Goal: Transaction & Acquisition: Obtain resource

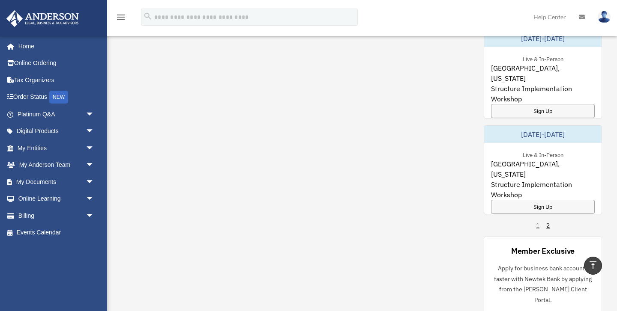
scroll to position [545, 0]
click at [537, 201] on div "Sign Up" at bounding box center [543, 208] width 104 height 14
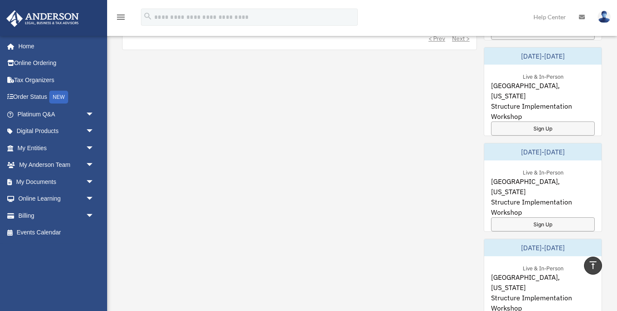
scroll to position [435, 0]
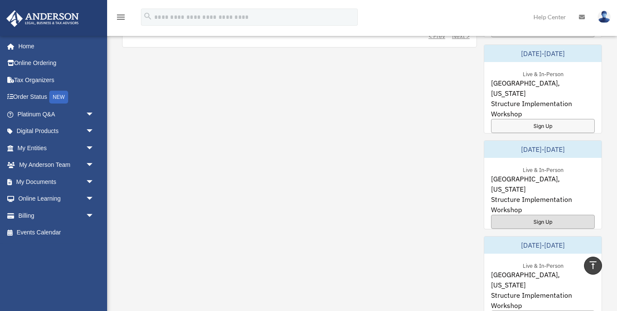
click at [526, 215] on div "Sign Up" at bounding box center [543, 222] width 104 height 14
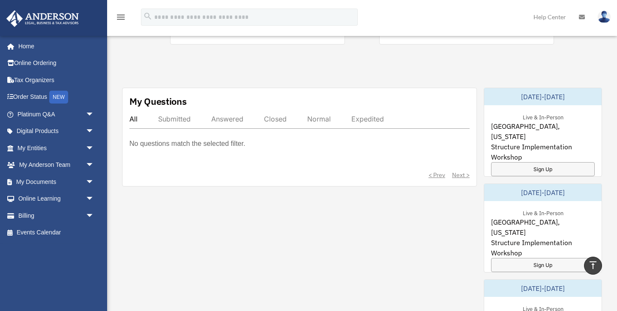
scroll to position [296, 0]
click at [537, 162] on div "Sign Up" at bounding box center [543, 169] width 104 height 14
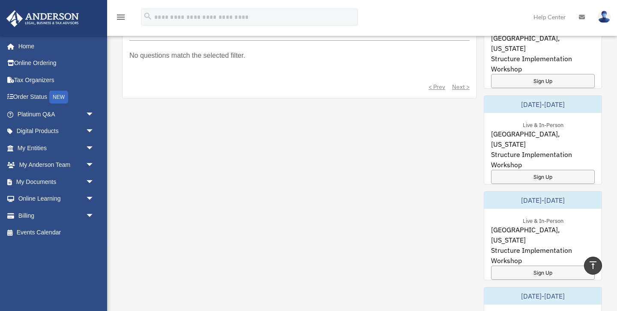
scroll to position [396, 0]
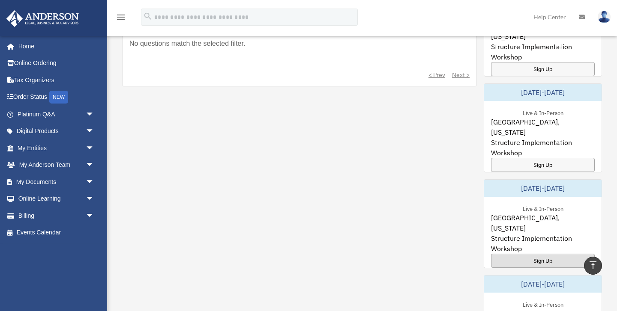
click at [536, 254] on div "Sign Up" at bounding box center [543, 261] width 104 height 14
click at [353, 99] on div "My Questions All Submitted Answered Closed Normal Expedited No questions match …" at bounding box center [362, 235] width 480 height 494
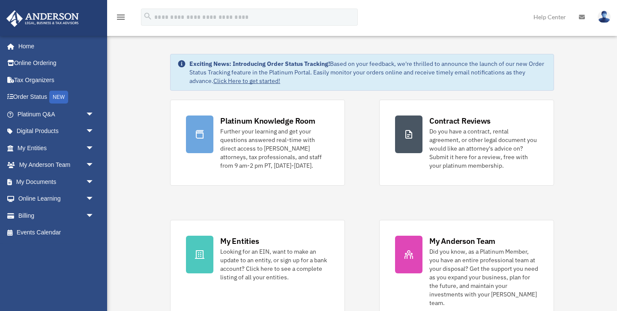
scroll to position [0, 0]
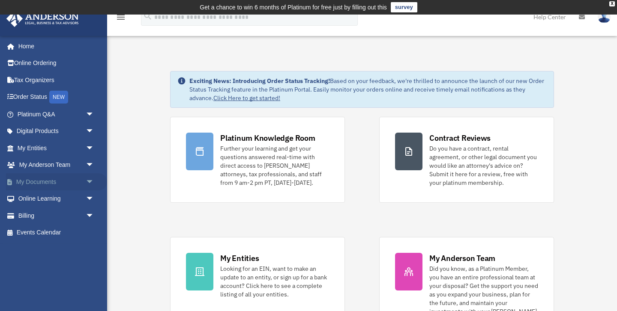
click at [45, 180] on link "My Documents arrow_drop_down" at bounding box center [56, 181] width 101 height 17
click at [90, 180] on span "arrow_drop_down" at bounding box center [94, 182] width 17 height 18
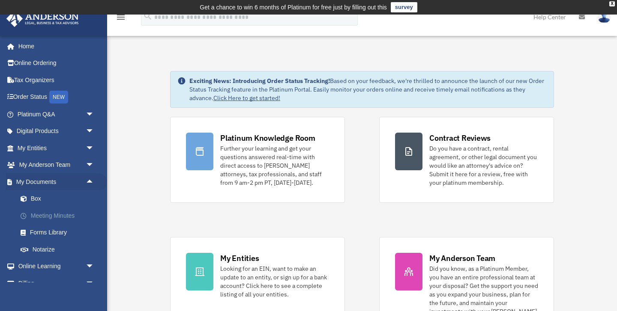
click at [65, 215] on link "Meeting Minutes" at bounding box center [59, 215] width 95 height 17
click at [41, 201] on link "Box" at bounding box center [59, 199] width 95 height 17
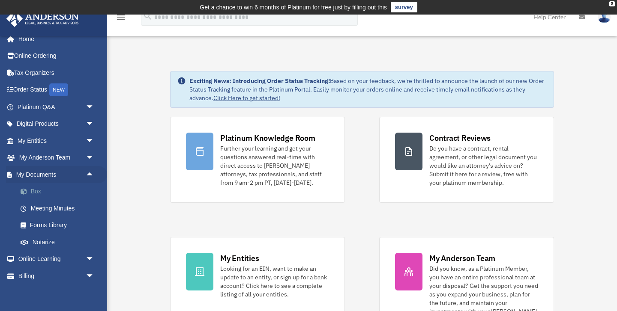
scroll to position [10, 0]
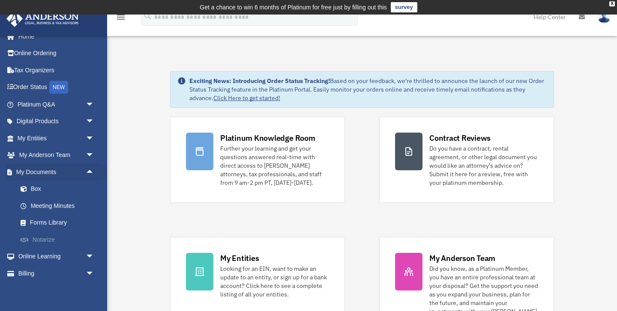
click at [49, 241] on link "Notarize" at bounding box center [59, 239] width 95 height 17
click at [67, 258] on link "Online Learning arrow_drop_down" at bounding box center [56, 256] width 101 height 17
click at [86, 257] on span "arrow_drop_down" at bounding box center [94, 257] width 17 height 18
click at [66, 259] on link "Online Learning arrow_drop_up" at bounding box center [56, 256] width 101 height 17
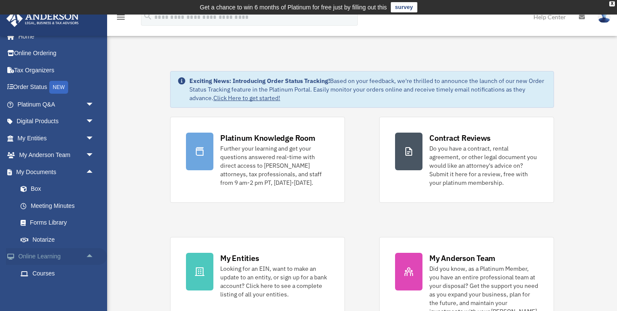
click at [66, 259] on link "Online Learning arrow_drop_up" at bounding box center [56, 256] width 101 height 17
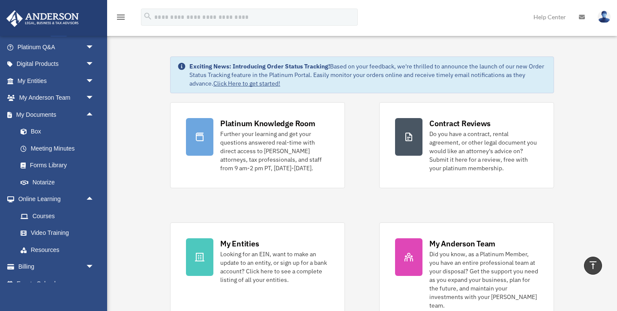
scroll to position [0, 0]
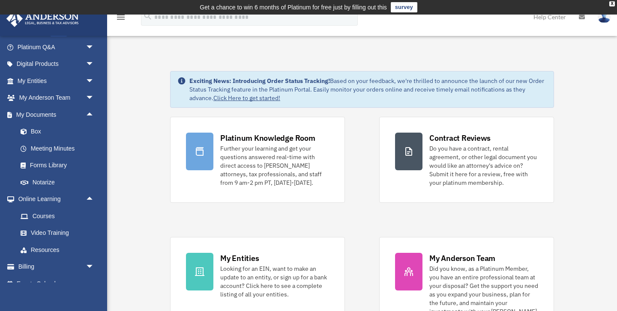
click at [313, 101] on div "Exciting News: Introducing Order Status Tracking! Based on your feedback, we're…" at bounding box center [367, 90] width 357 height 26
click at [257, 98] on link "Click Here to get started!" at bounding box center [246, 98] width 67 height 8
click at [249, 98] on link "Click Here to get started!" at bounding box center [246, 98] width 67 height 8
click at [238, 98] on link "Click Here to get started!" at bounding box center [246, 98] width 67 height 8
click at [71, 148] on link "Meeting Minutes" at bounding box center [59, 148] width 95 height 17
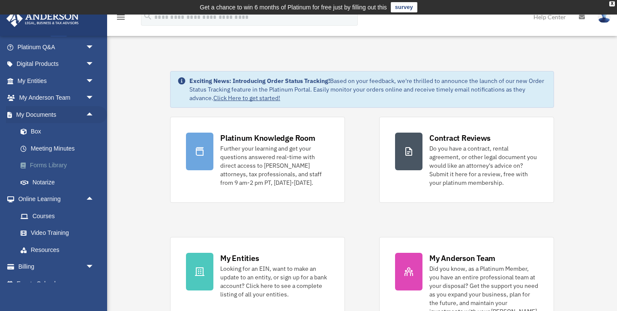
click at [45, 162] on link "Forms Library" at bounding box center [59, 165] width 95 height 17
click at [45, 166] on link "Forms Library" at bounding box center [59, 165] width 95 height 17
click at [89, 114] on span "arrow_drop_up" at bounding box center [94, 115] width 17 height 18
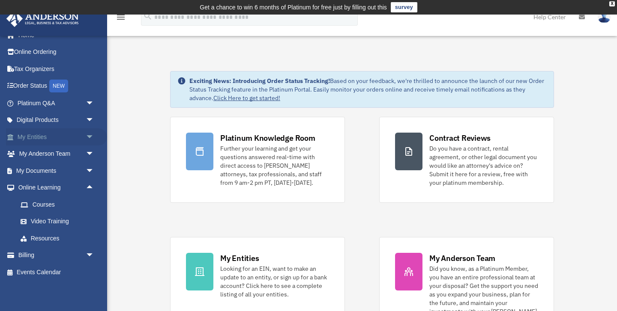
click at [90, 135] on span "arrow_drop_down" at bounding box center [94, 137] width 17 height 18
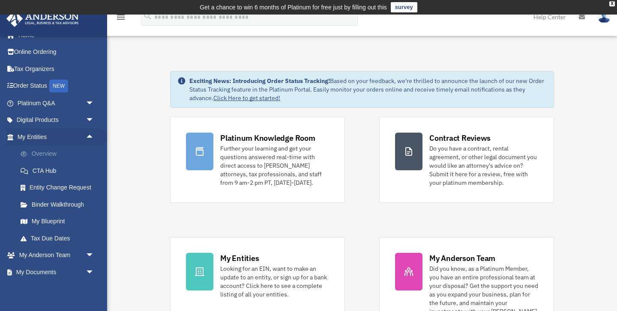
click at [55, 155] on link "Overview" at bounding box center [59, 154] width 95 height 17
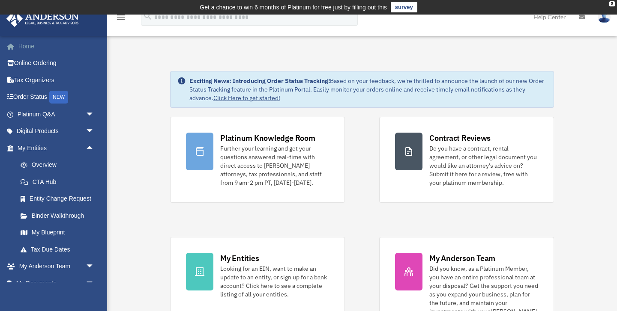
click at [39, 49] on link "Home" at bounding box center [56, 46] width 101 height 17
click at [26, 48] on link "Home" at bounding box center [56, 46] width 101 height 17
click at [36, 63] on link "Online Ordering" at bounding box center [56, 63] width 101 height 17
click at [35, 80] on link "Tax Organizers" at bounding box center [56, 79] width 101 height 17
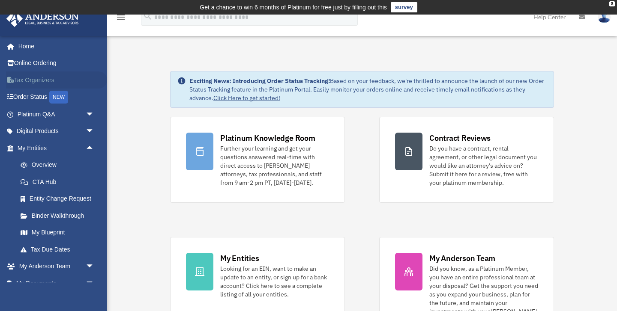
click at [35, 80] on link "Tax Organizers" at bounding box center [56, 79] width 101 height 17
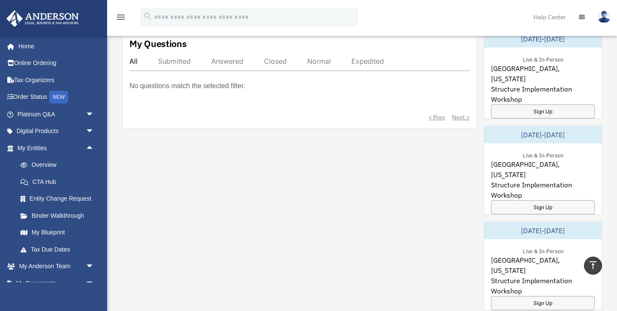
scroll to position [347, 0]
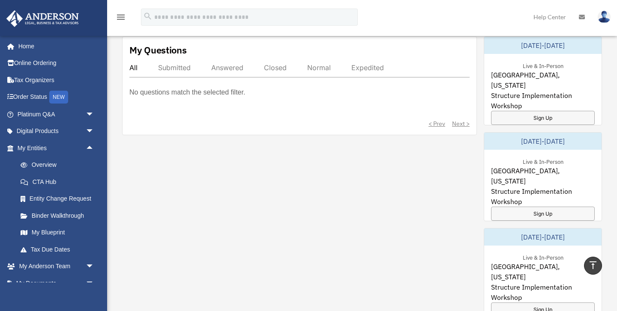
click at [435, 119] on div "< Prev Next >" at bounding box center [299, 123] width 340 height 9
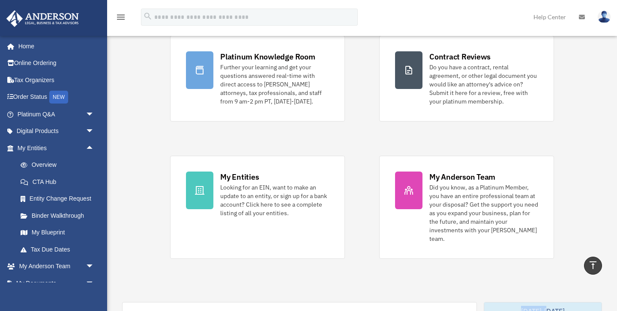
scroll to position [0, 0]
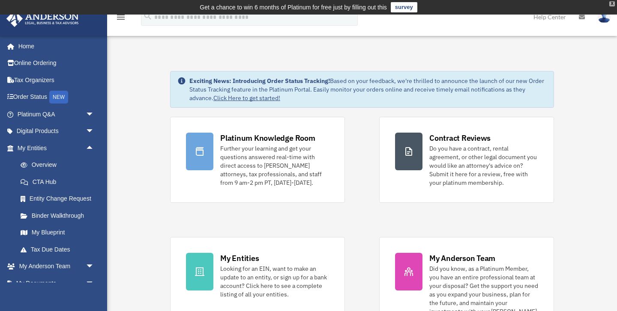
click at [612, 2] on div "X" at bounding box center [612, 3] width 6 height 5
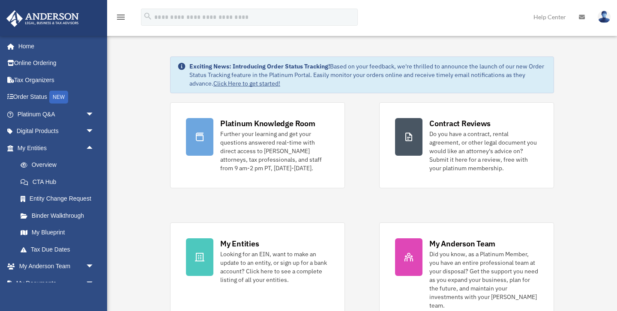
scroll to position [3, 0]
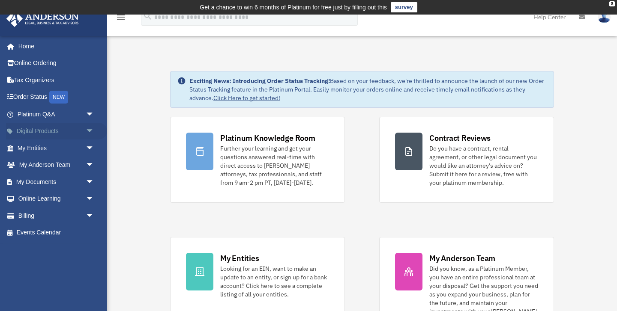
click at [35, 128] on link "Digital Products arrow_drop_down" at bounding box center [56, 131] width 101 height 17
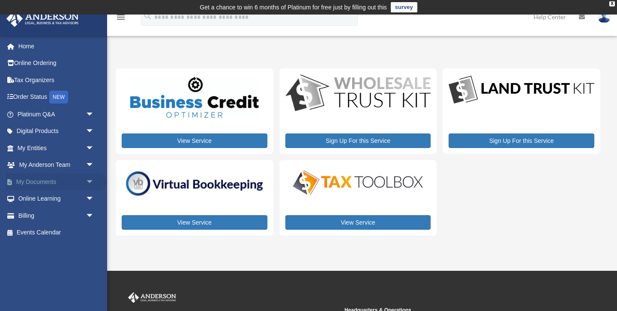
click at [36, 181] on link "My Documents arrow_drop_down" at bounding box center [56, 181] width 101 height 17
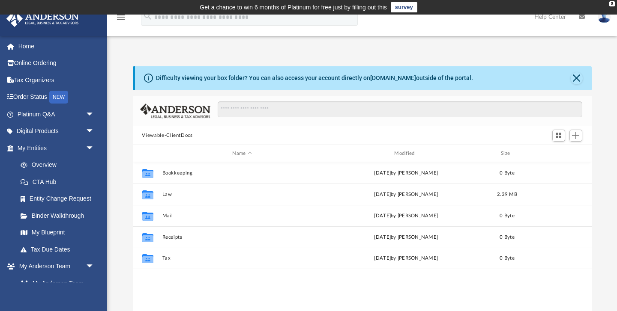
scroll to position [194, 459]
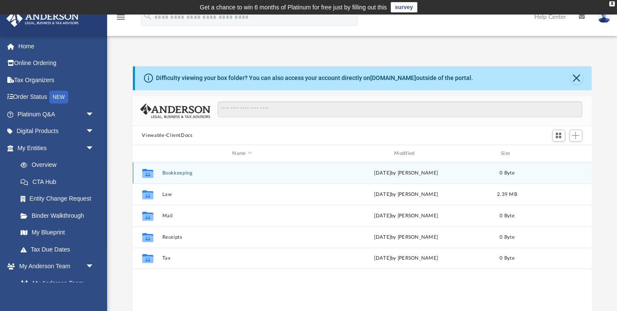
click at [194, 168] on div "Collaborated Folder Bookkeeping [DATE] by [PERSON_NAME] 0 Byte" at bounding box center [362, 172] width 459 height 21
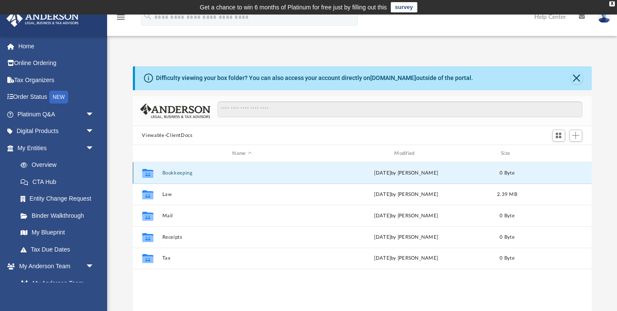
click at [194, 168] on div "Collaborated Folder Bookkeeping [DATE] by [PERSON_NAME] 0 Byte" at bounding box center [362, 172] width 459 height 21
click at [221, 171] on button "Bookkeeping" at bounding box center [242, 173] width 160 height 6
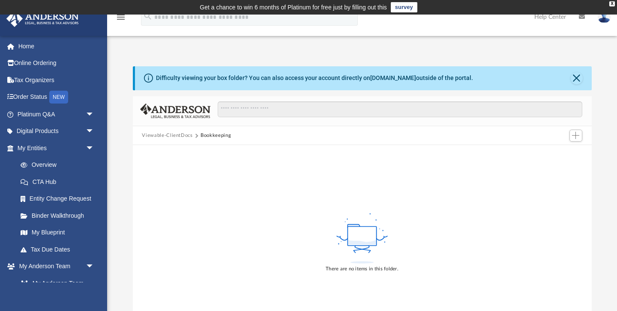
click at [221, 171] on div "There are no items in this folder." at bounding box center [362, 242] width 459 height 194
click at [173, 134] on button "Viewable-ClientDocs" at bounding box center [167, 136] width 51 height 8
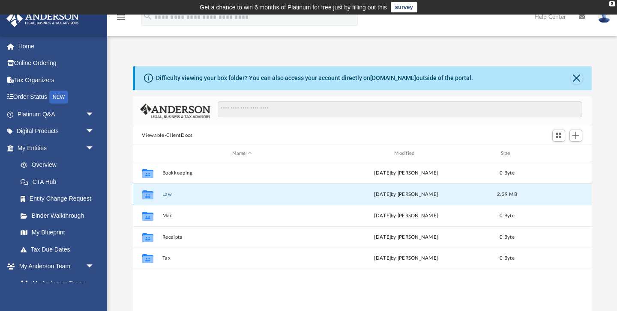
click at [168, 196] on button "Law" at bounding box center [242, 195] width 160 height 6
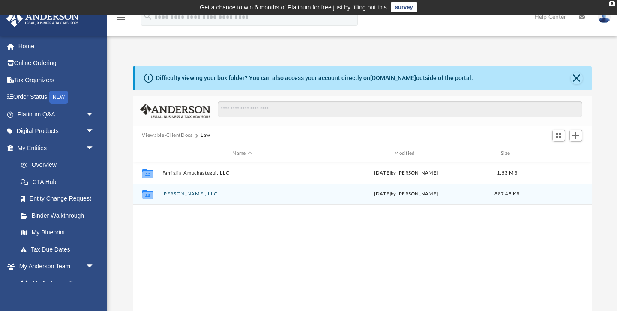
click at [168, 196] on button "[PERSON_NAME], LLC" at bounding box center [242, 195] width 160 height 6
click at [145, 195] on icon "grid" at bounding box center [147, 195] width 6 height 3
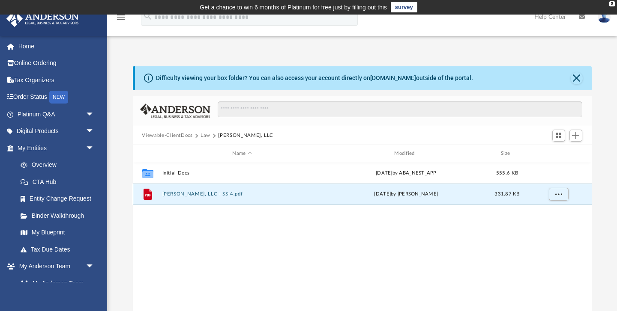
click at [145, 195] on icon "grid" at bounding box center [147, 195] width 6 height 3
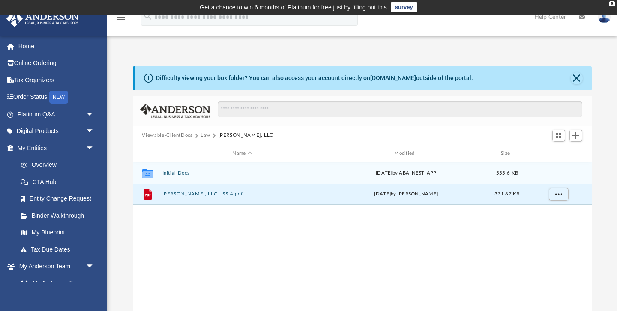
click at [150, 173] on icon "grid" at bounding box center [147, 174] width 11 height 7
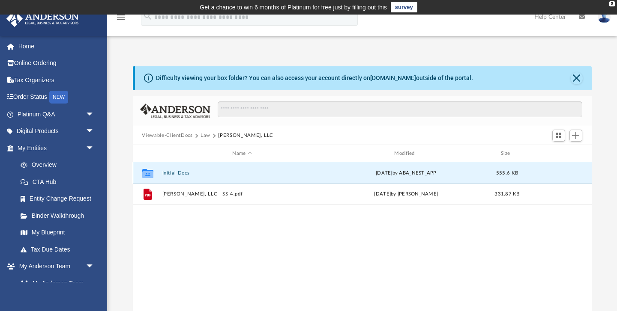
click at [149, 173] on icon "grid" at bounding box center [147, 174] width 11 height 7
click at [149, 173] on g "grid" at bounding box center [147, 173] width 11 height 9
click at [180, 173] on button "Initial Docs" at bounding box center [242, 173] width 160 height 6
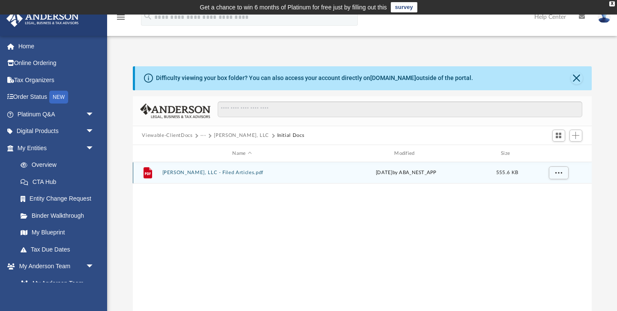
click at [180, 173] on button "[PERSON_NAME], LLC - Filed Articles.pdf" at bounding box center [242, 173] width 160 height 6
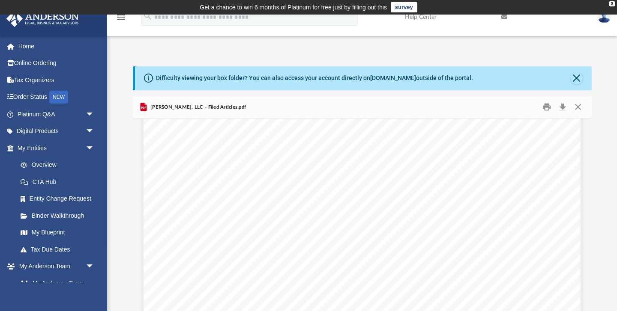
scroll to position [0, 0]
click at [577, 77] on button "Close" at bounding box center [576, 78] width 12 height 12
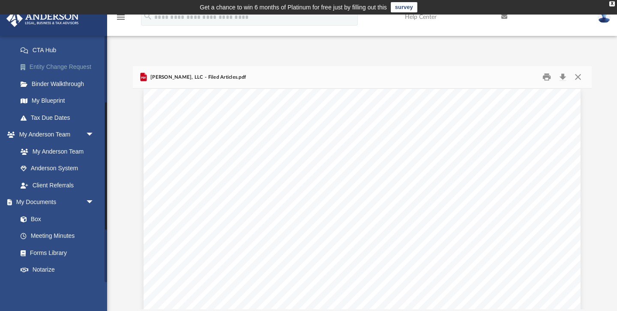
scroll to position [127, 0]
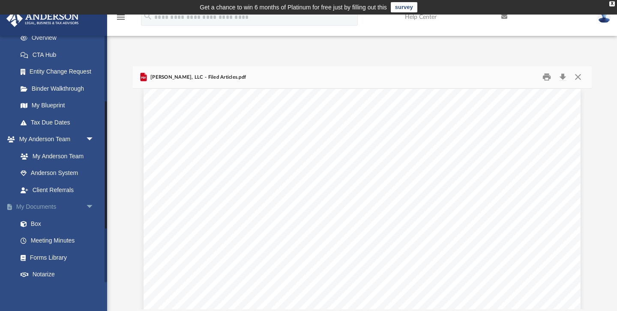
click at [89, 205] on span "arrow_drop_down" at bounding box center [94, 208] width 17 height 18
click at [52, 209] on link "My Documents arrow_drop_up" at bounding box center [56, 207] width 101 height 17
click at [89, 206] on span "arrow_drop_up" at bounding box center [94, 208] width 17 height 18
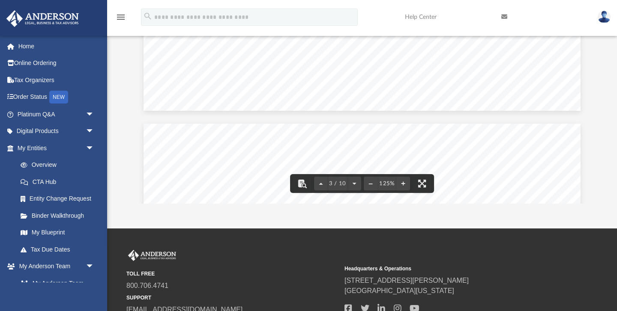
scroll to position [1448, 0]
